Goal: Transaction & Acquisition: Purchase product/service

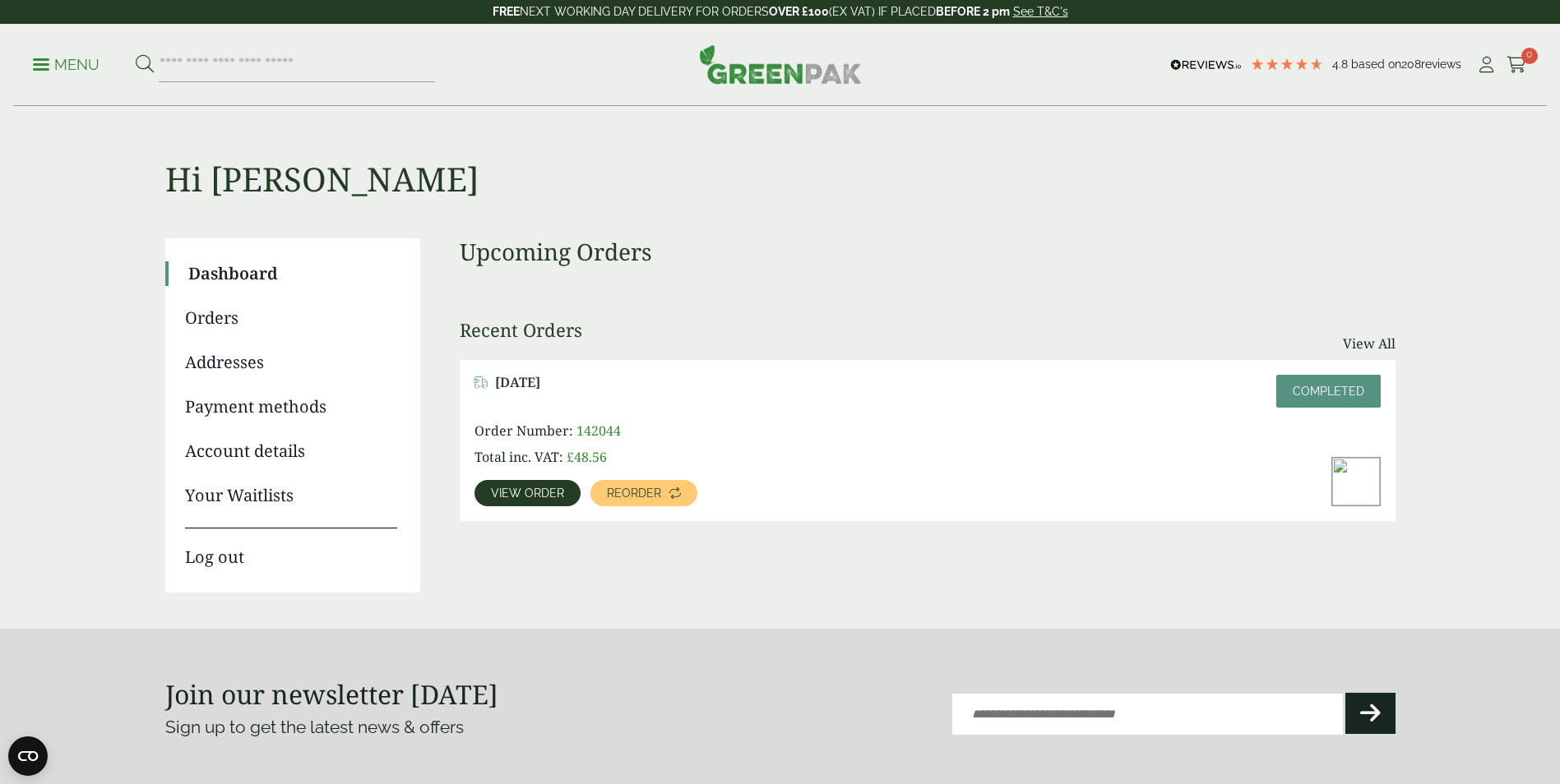
click at [547, 489] on span "View order" at bounding box center [527, 493] width 73 height 11
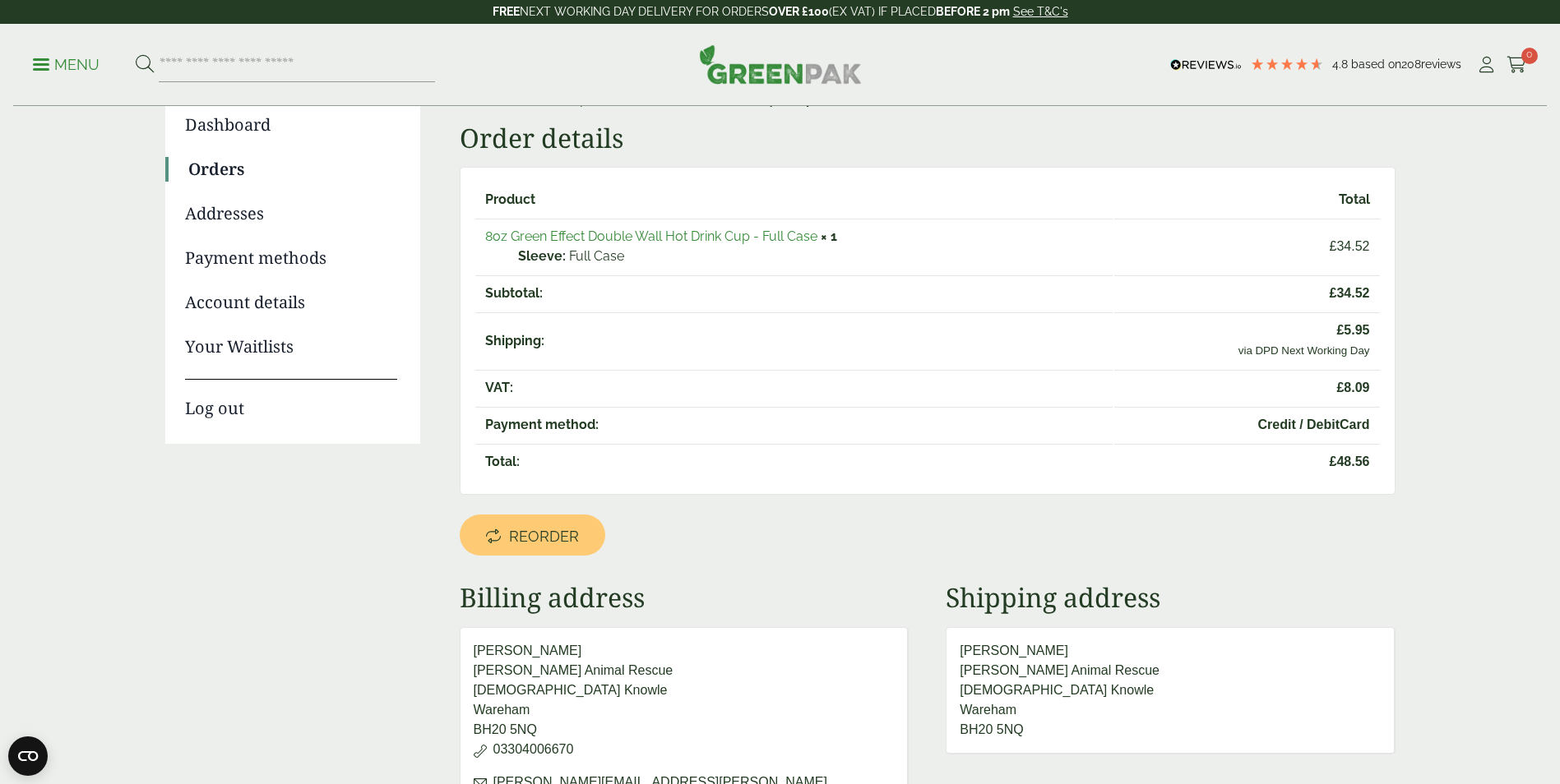
scroll to position [329, 0]
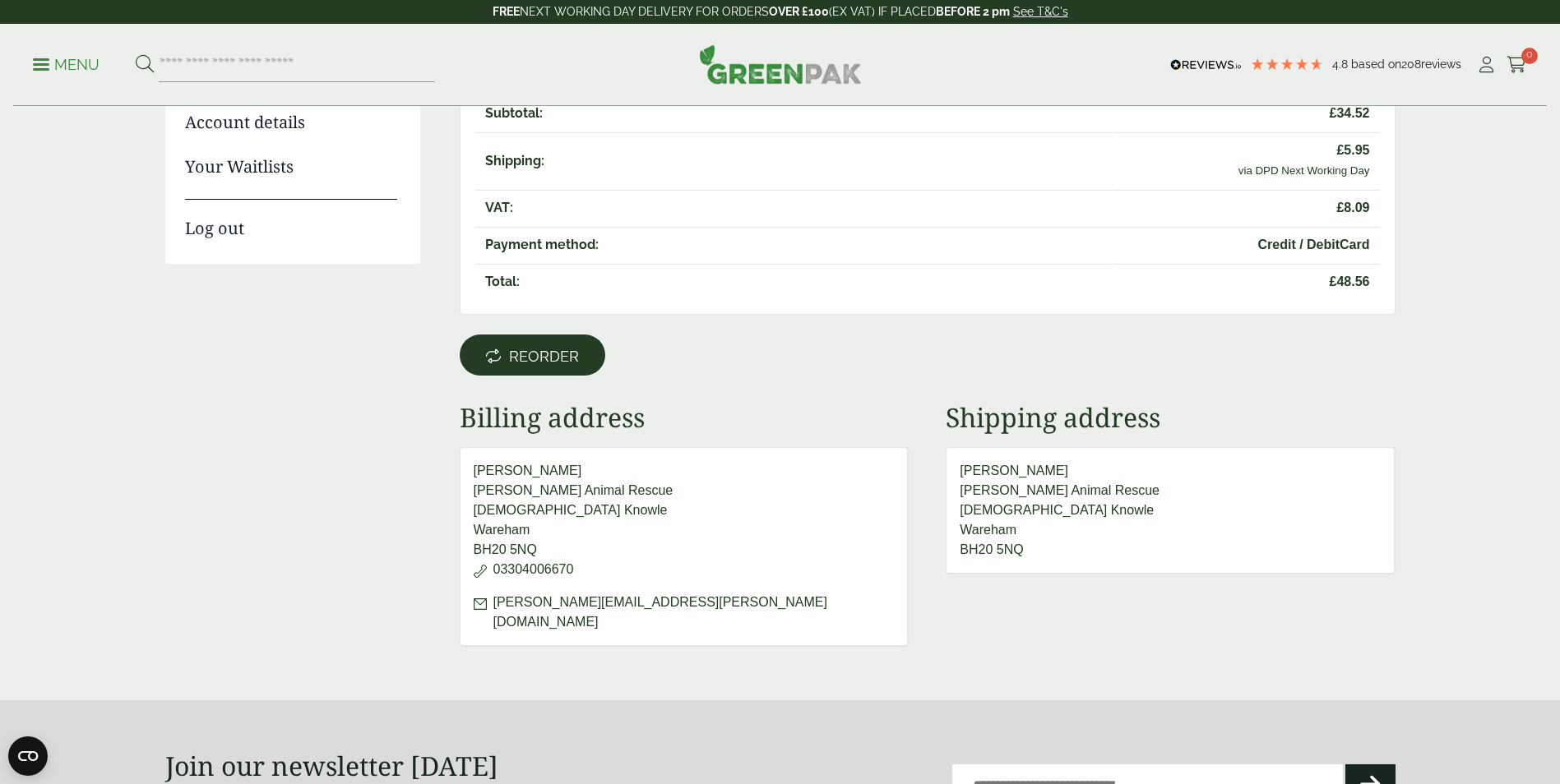
click at [543, 349] on span "Reorder" at bounding box center [544, 357] width 70 height 18
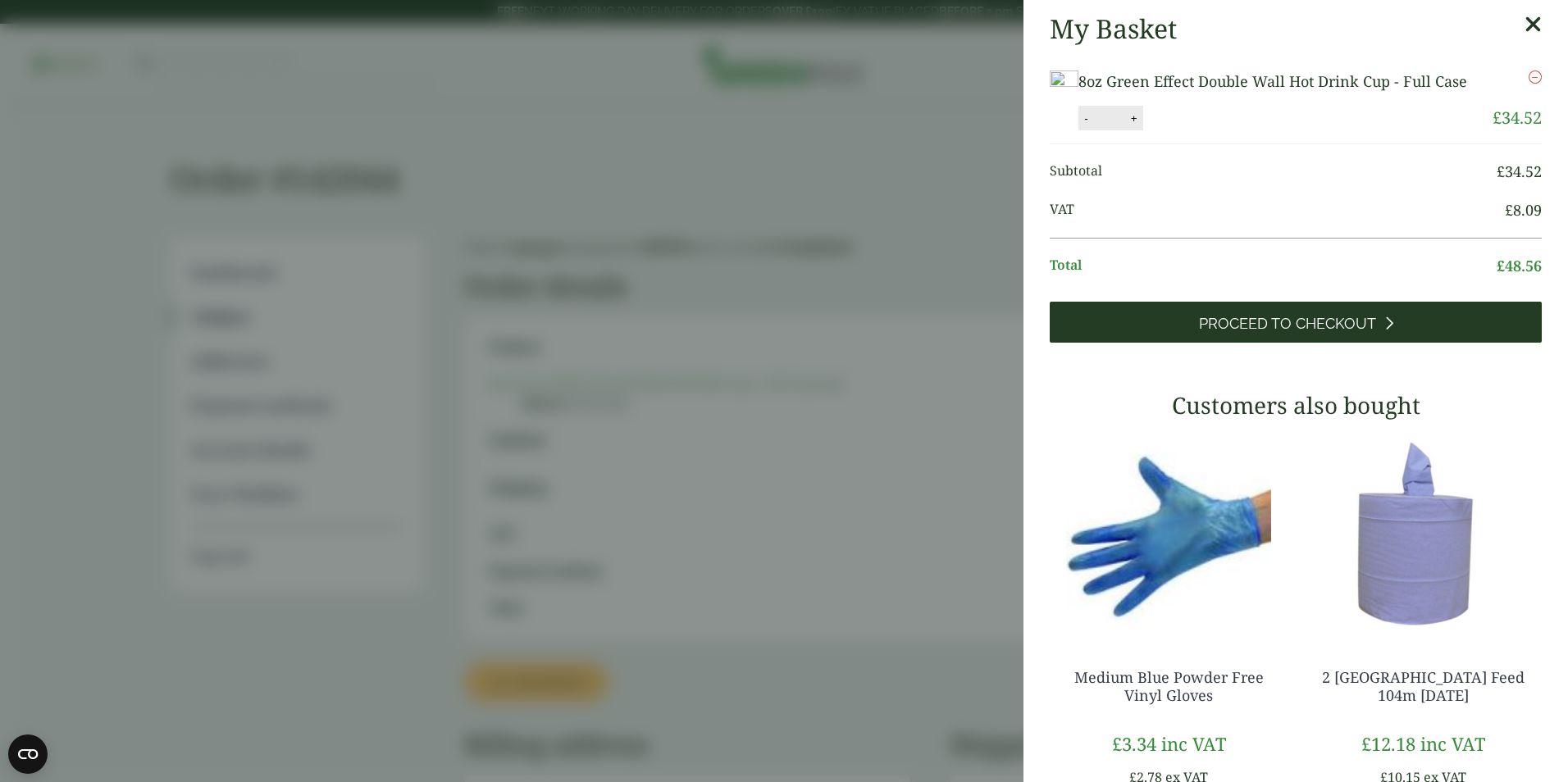
click at [1278, 333] on span "Proceed to Checkout" at bounding box center [1287, 323] width 177 height 18
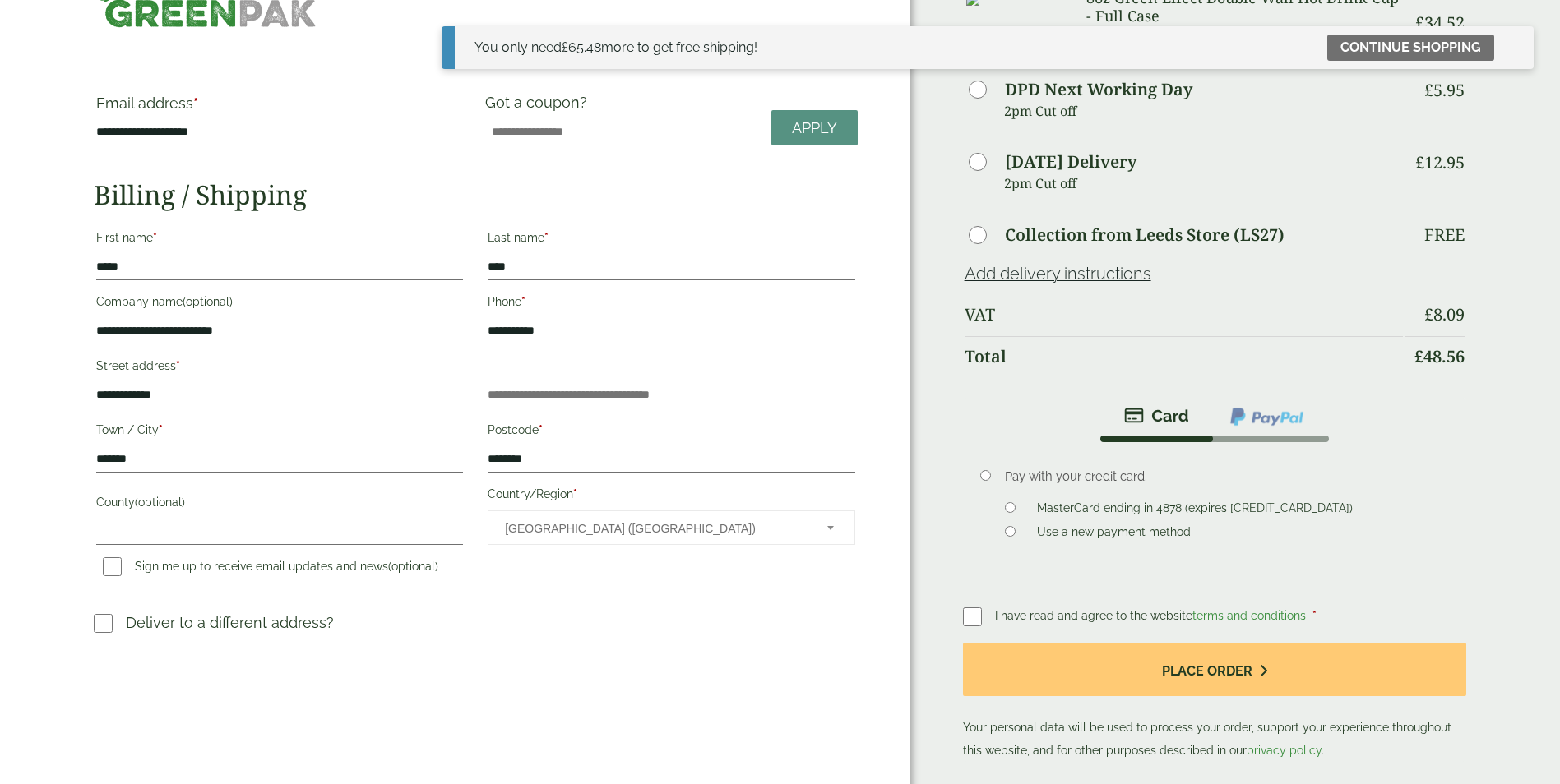
scroll to position [82, 0]
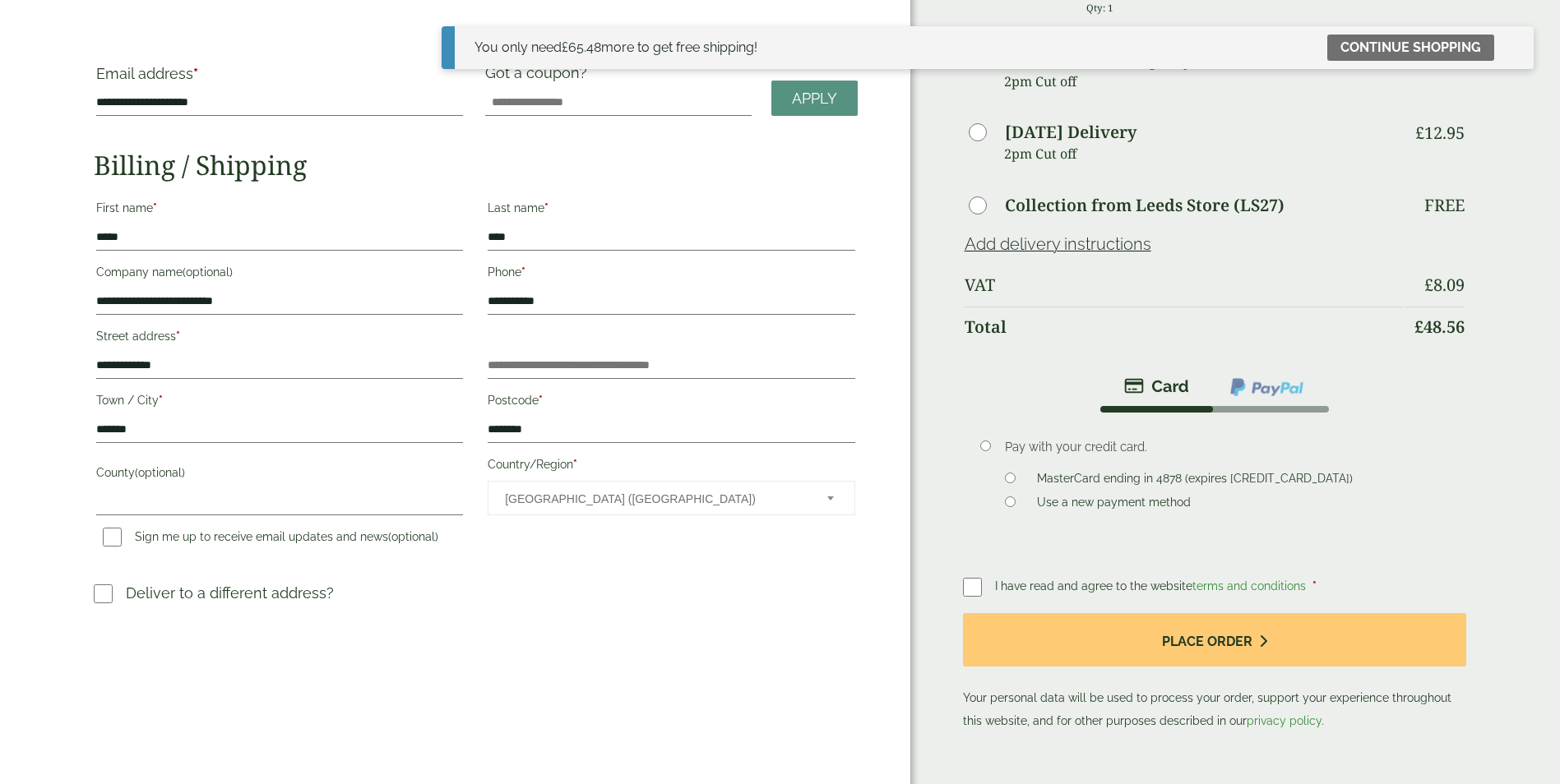
click at [1126, 475] on label "MasterCard ending in 4878 (expires [CREDIT_CARD_DATA])" at bounding box center [1194, 481] width 329 height 18
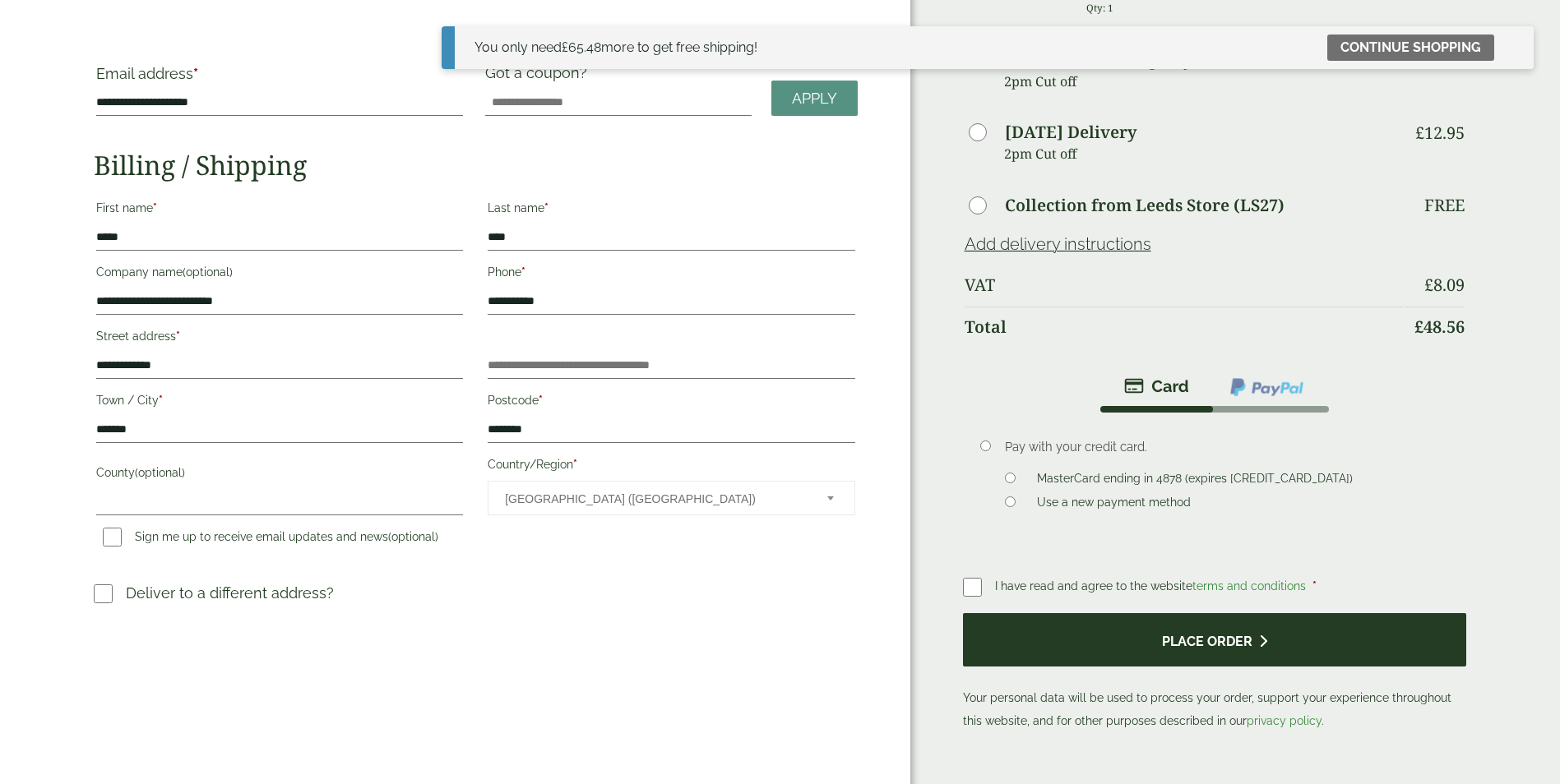
click at [1072, 631] on button "Place order" at bounding box center [1215, 640] width 504 height 53
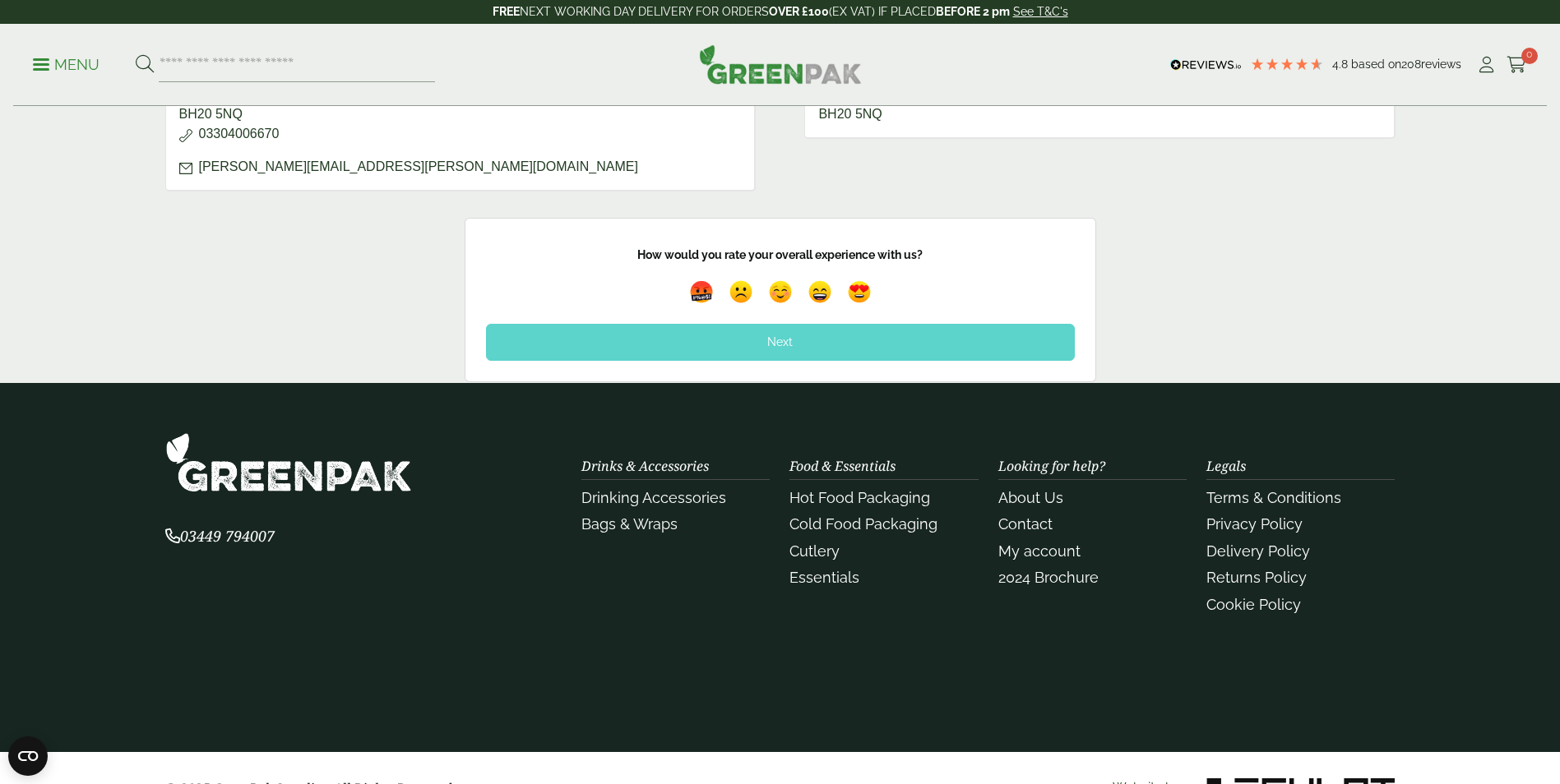
scroll to position [807, 0]
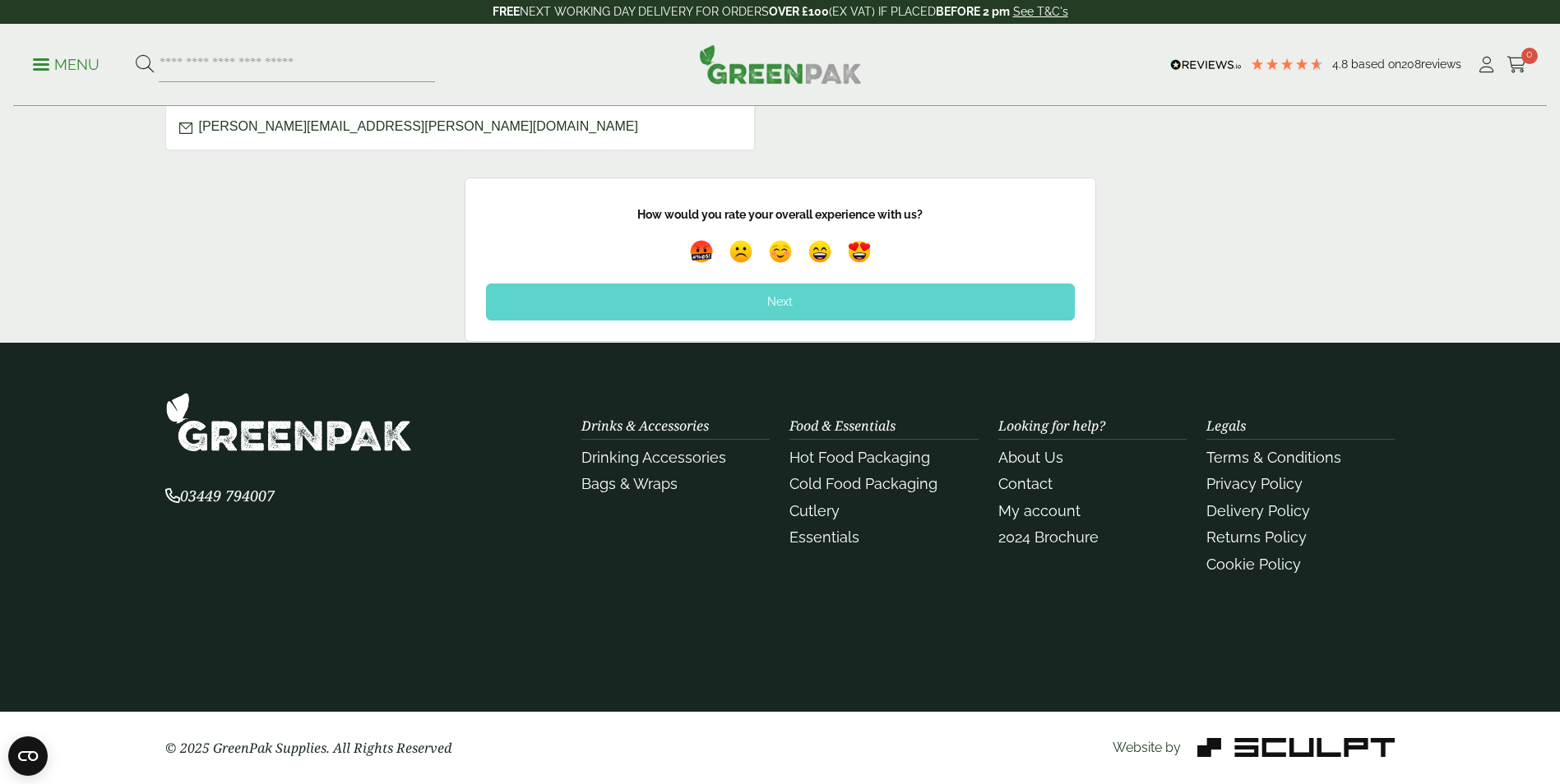
click at [772, 282] on div "How would you rate your overall experience with us?" at bounding box center [780, 246] width 597 height 77
click at [777, 301] on div "Next" at bounding box center [780, 301] width 588 height 36
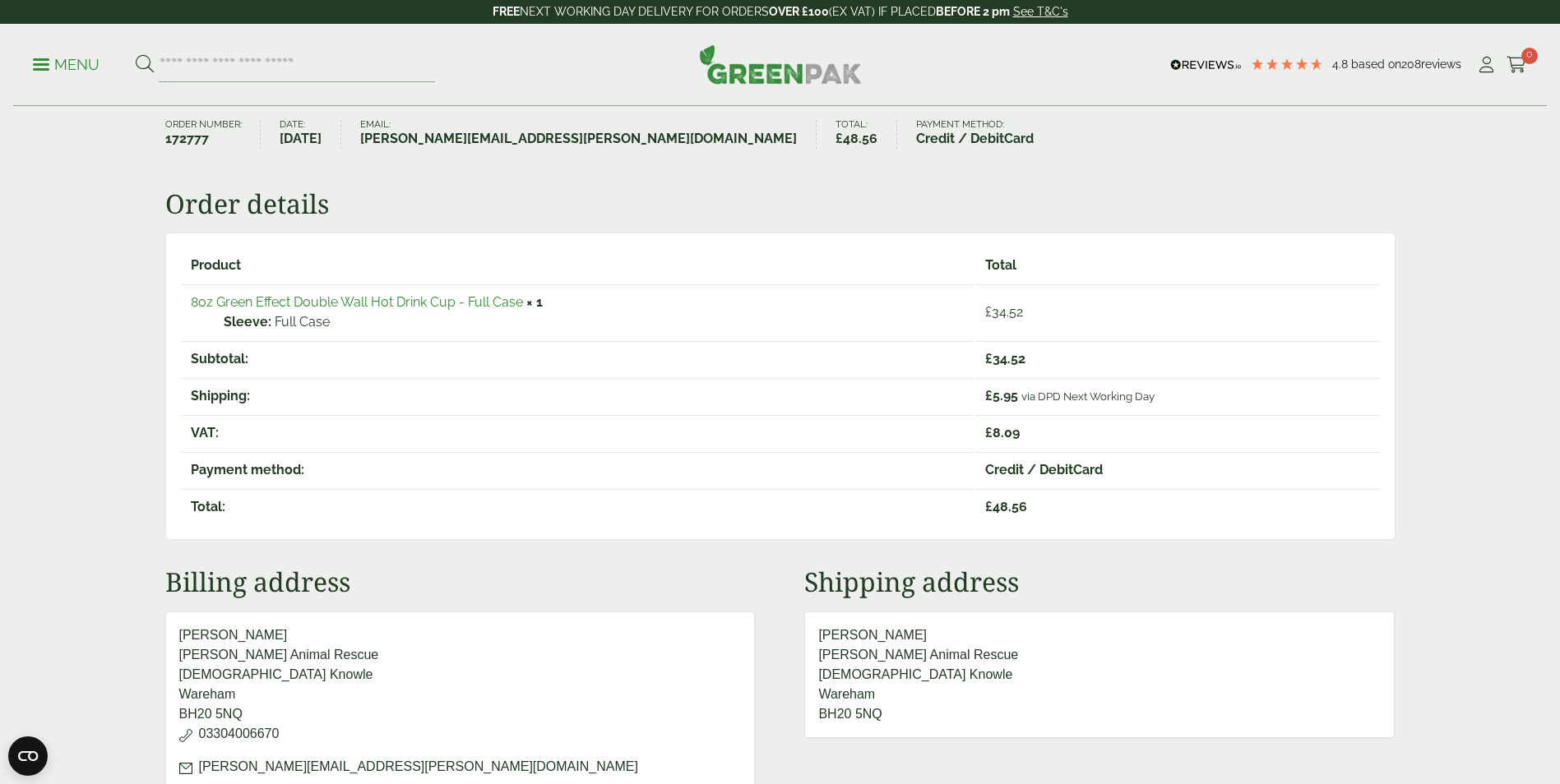
scroll to position [0, 0]
